Goal: Navigation & Orientation: Find specific page/section

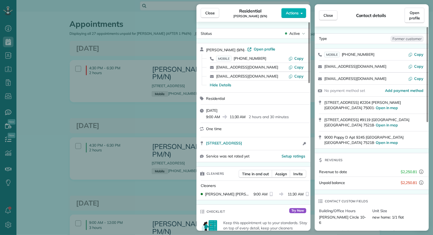
scroll to position [2, 2]
click at [207, 14] on span "Close" at bounding box center [210, 12] width 10 height 5
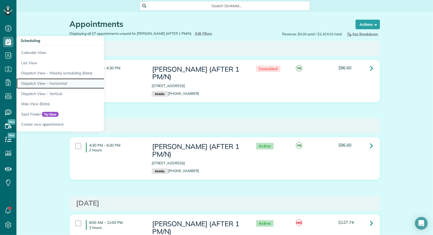
click at [49, 83] on link "Dispatch View - Horizontal" at bounding box center [82, 83] width 133 height 10
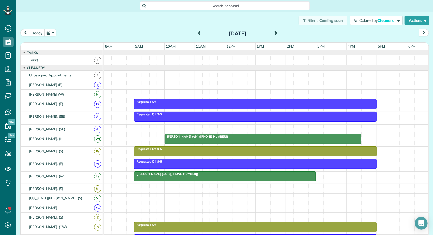
scroll to position [105, 0]
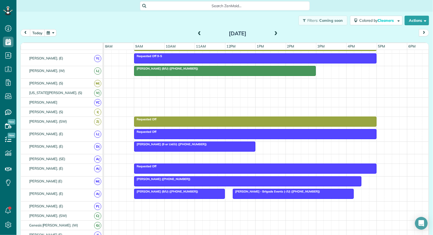
click at [51, 33] on button "button" at bounding box center [50, 32] width 12 height 7
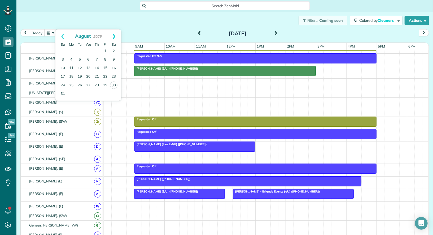
click at [113, 39] on link "Next" at bounding box center [114, 35] width 15 height 13
click at [95, 50] on link "4" at bounding box center [97, 51] width 8 height 8
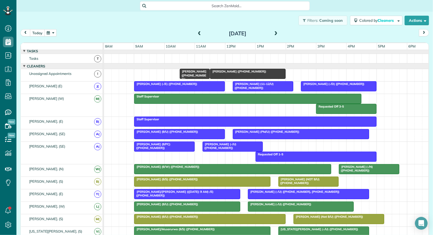
scroll to position [2, 0]
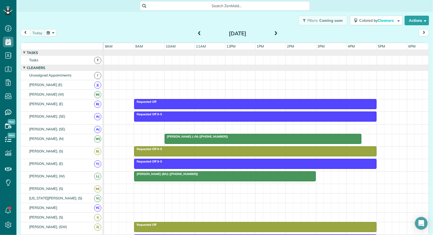
scroll to position [2, 2]
click at [54, 34] on button "button" at bounding box center [50, 32] width 12 height 7
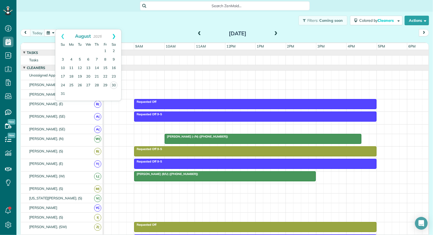
click at [113, 38] on link "Next" at bounding box center [114, 35] width 15 height 13
click at [96, 50] on link "4" at bounding box center [97, 51] width 8 height 8
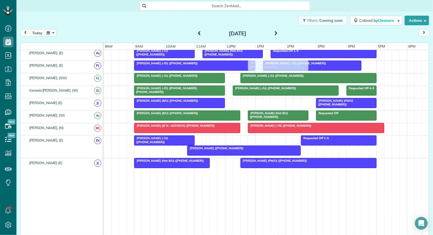
scroll to position [317, 0]
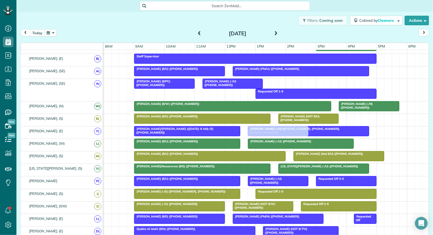
drag, startPoint x: 273, startPoint y: 98, endPoint x: 269, endPoint y: 124, distance: 27.0
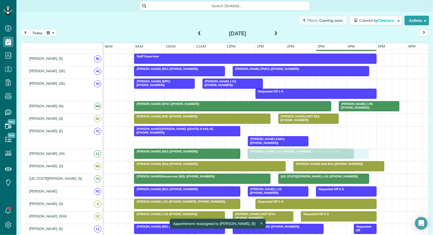
drag, startPoint x: 272, startPoint y: 129, endPoint x: 271, endPoint y: 155, distance: 25.8
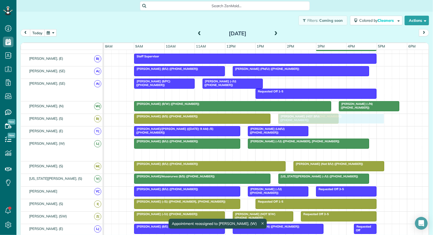
drag, startPoint x: 274, startPoint y: 149, endPoint x: 308, endPoint y: 117, distance: 47.1
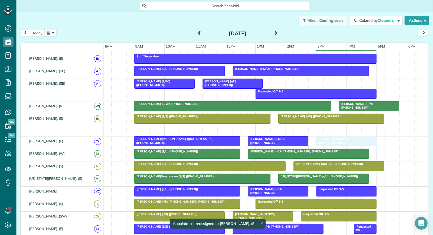
drag, startPoint x: 307, startPoint y: 127, endPoint x: 347, endPoint y: 144, distance: 42.9
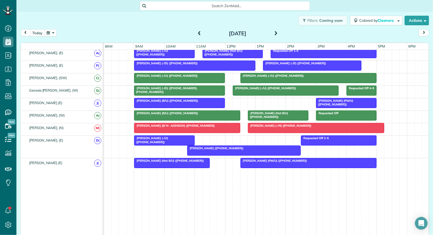
click at [276, 33] on span at bounding box center [276, 33] width 6 height 5
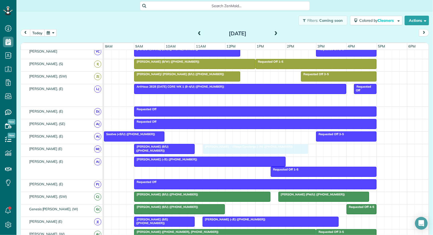
drag, startPoint x: 281, startPoint y: 93, endPoint x: 240, endPoint y: 143, distance: 65.0
